Goal: Find specific page/section: Find specific page/section

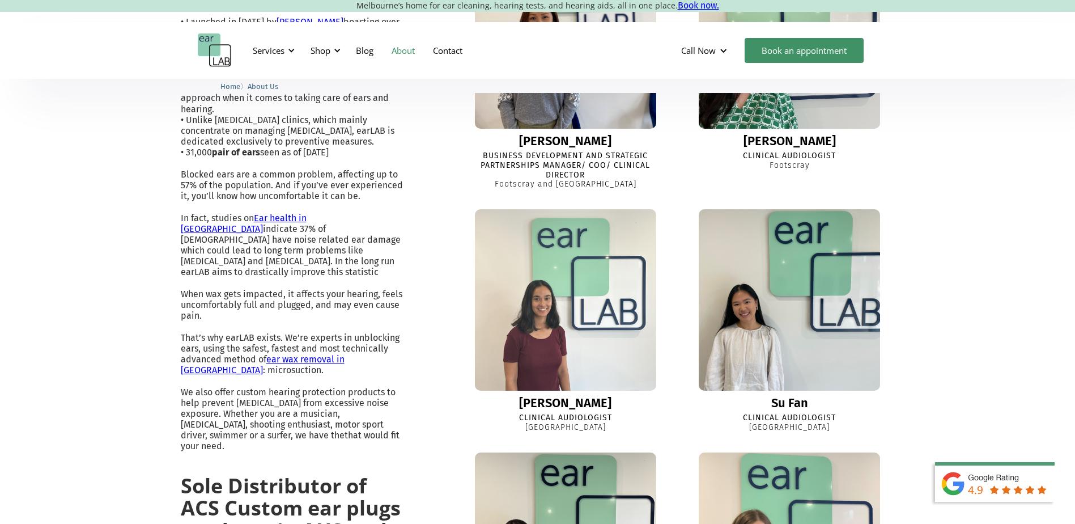
scroll to position [397, 0]
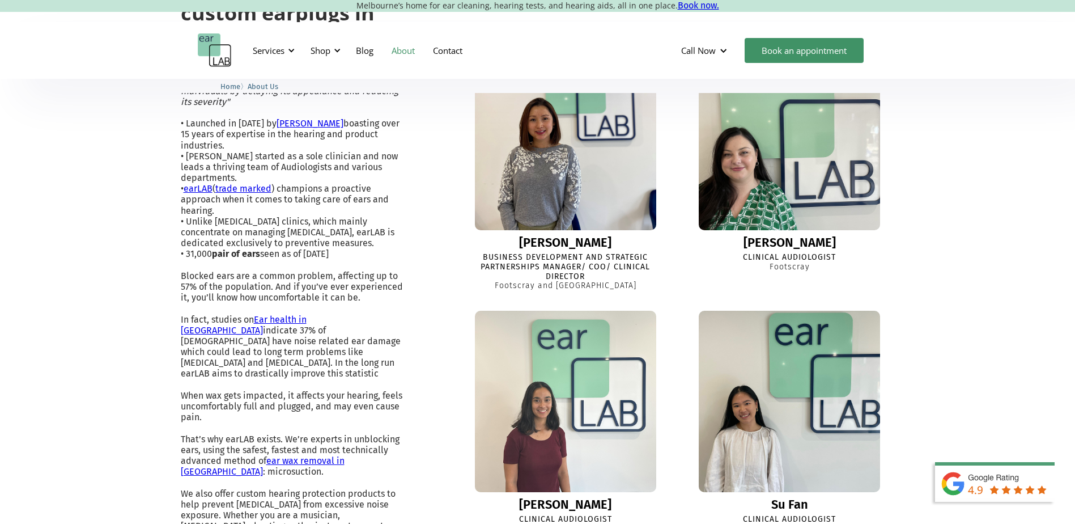
click at [793, 239] on div "[PERSON_NAME]" at bounding box center [790, 243] width 92 height 14
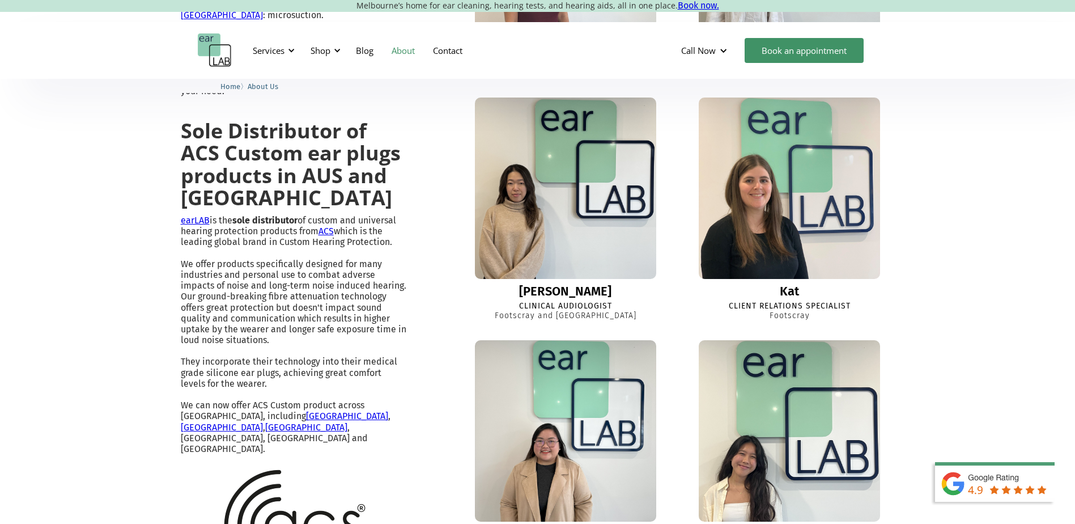
scroll to position [626, 0]
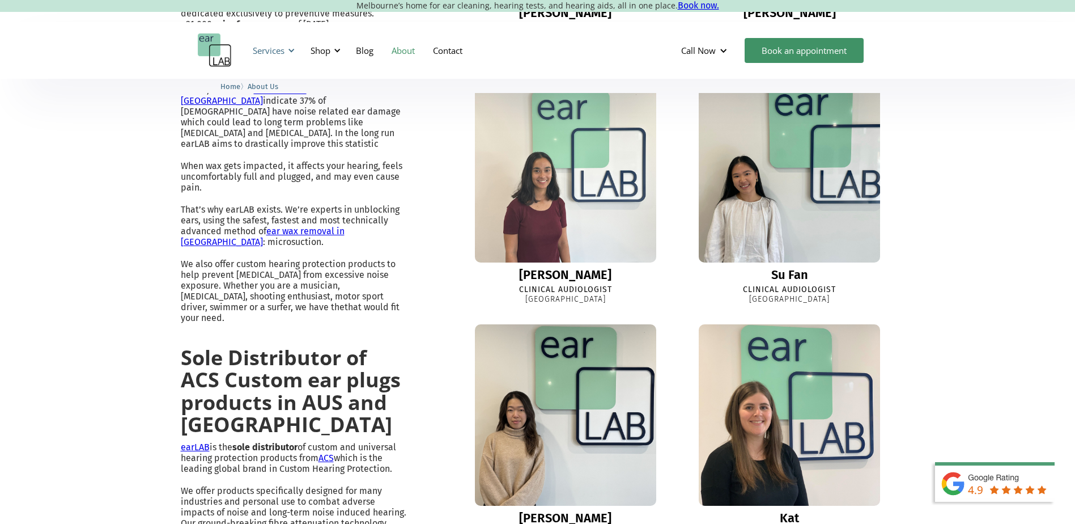
click at [291, 46] on div at bounding box center [291, 50] width 8 height 8
